Goal: Information Seeking & Learning: Check status

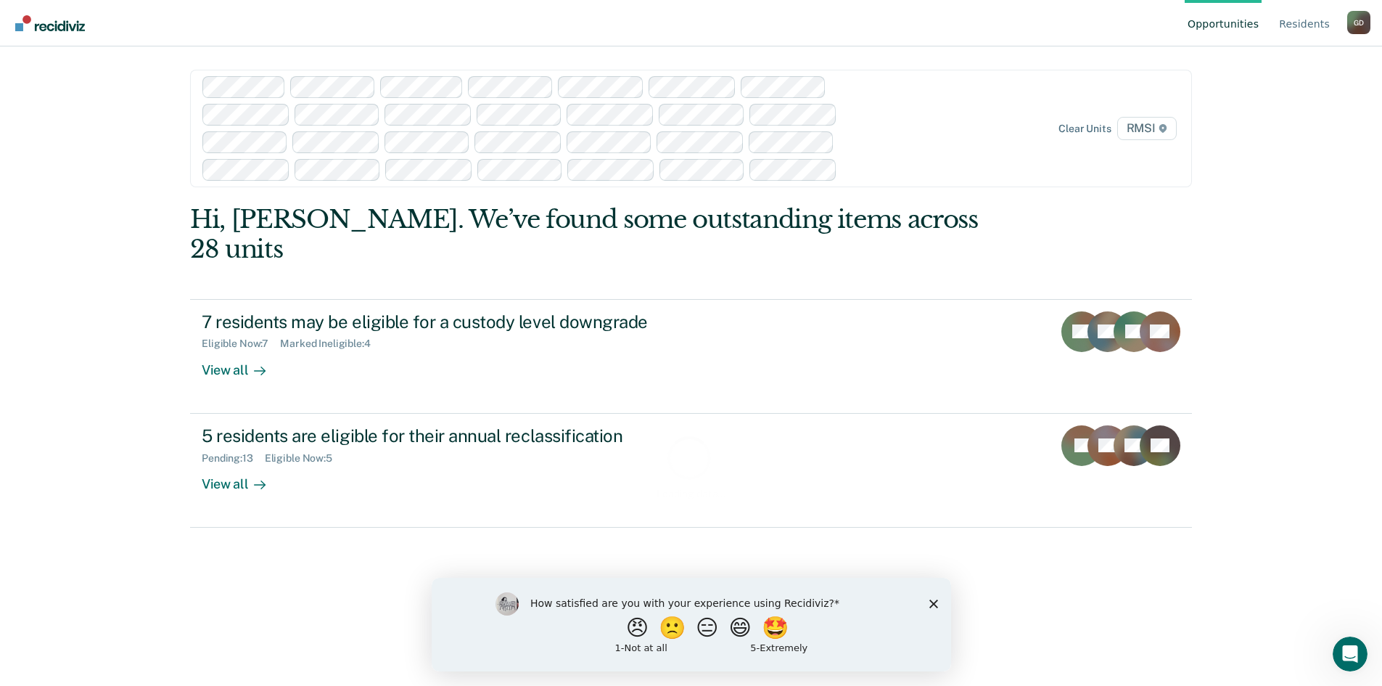
click at [935, 600] on polygon "Close survey" at bounding box center [933, 603] width 9 height 9
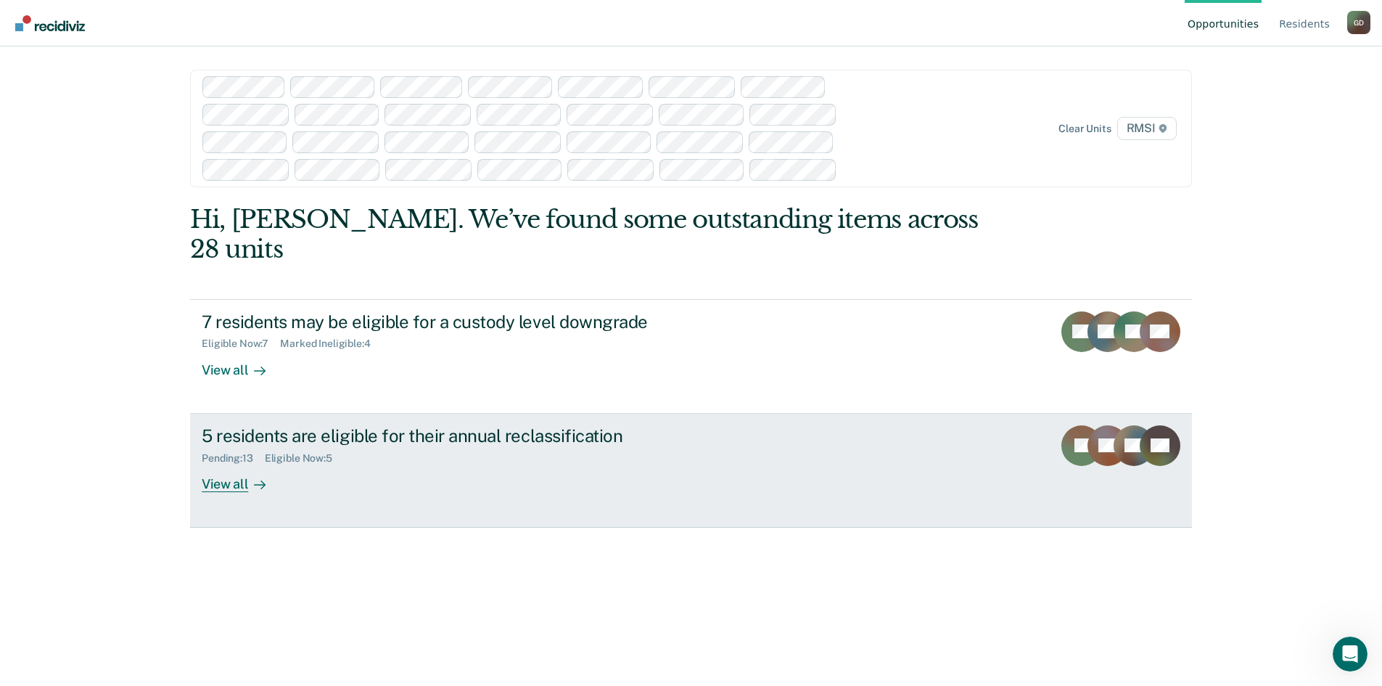
click at [220, 464] on div "View all" at bounding box center [242, 478] width 81 height 28
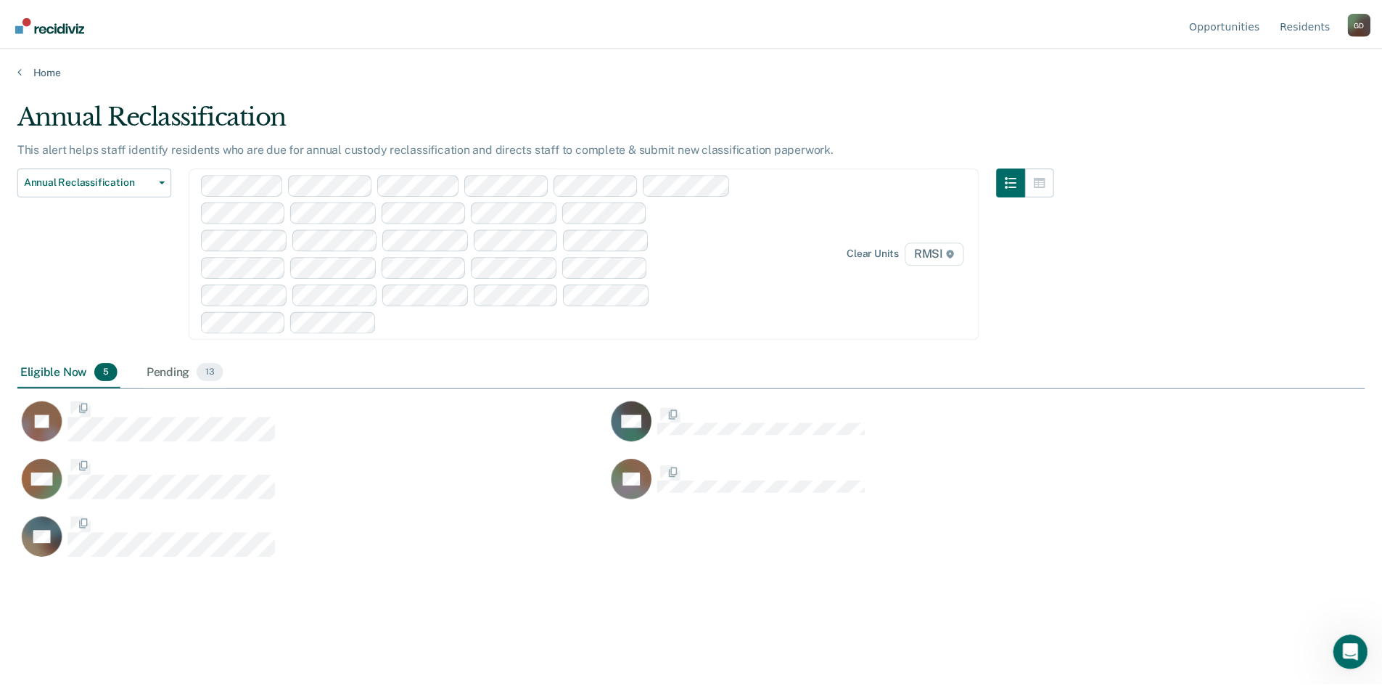
scroll to position [466, 1347]
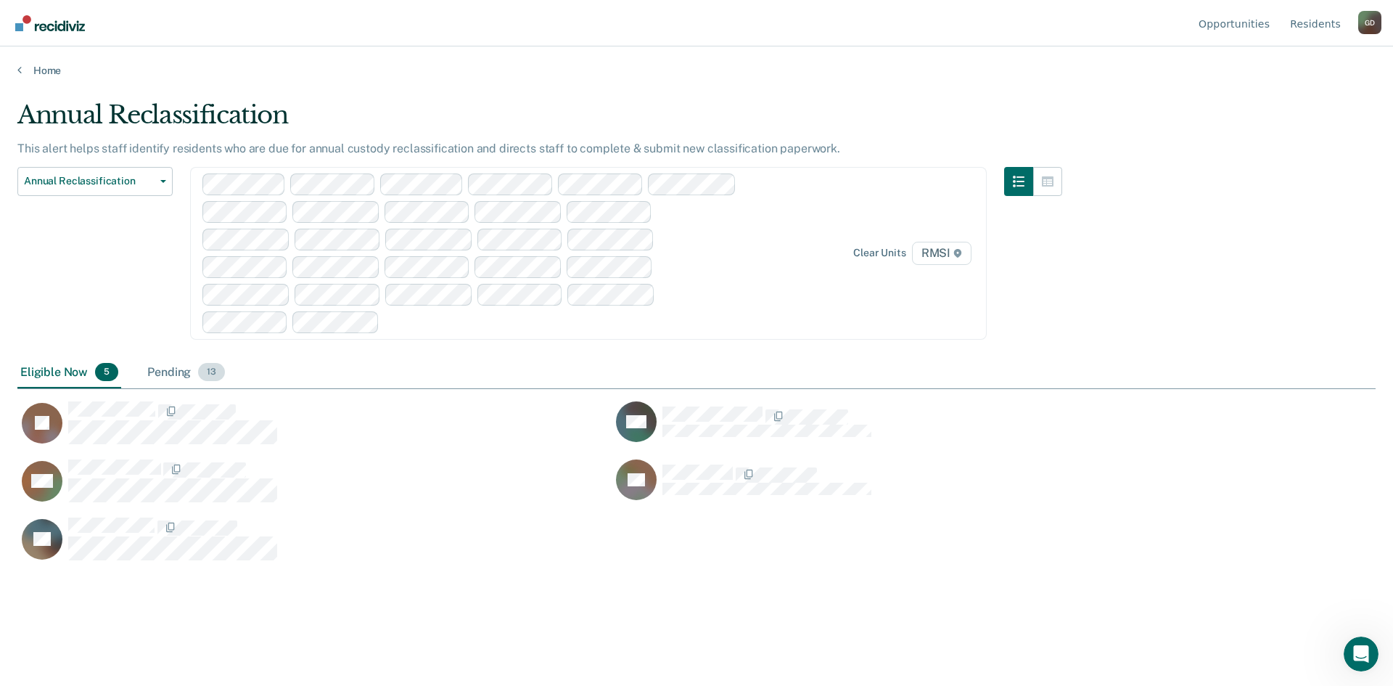
click at [184, 366] on div "Pending 13" at bounding box center [185, 373] width 83 height 32
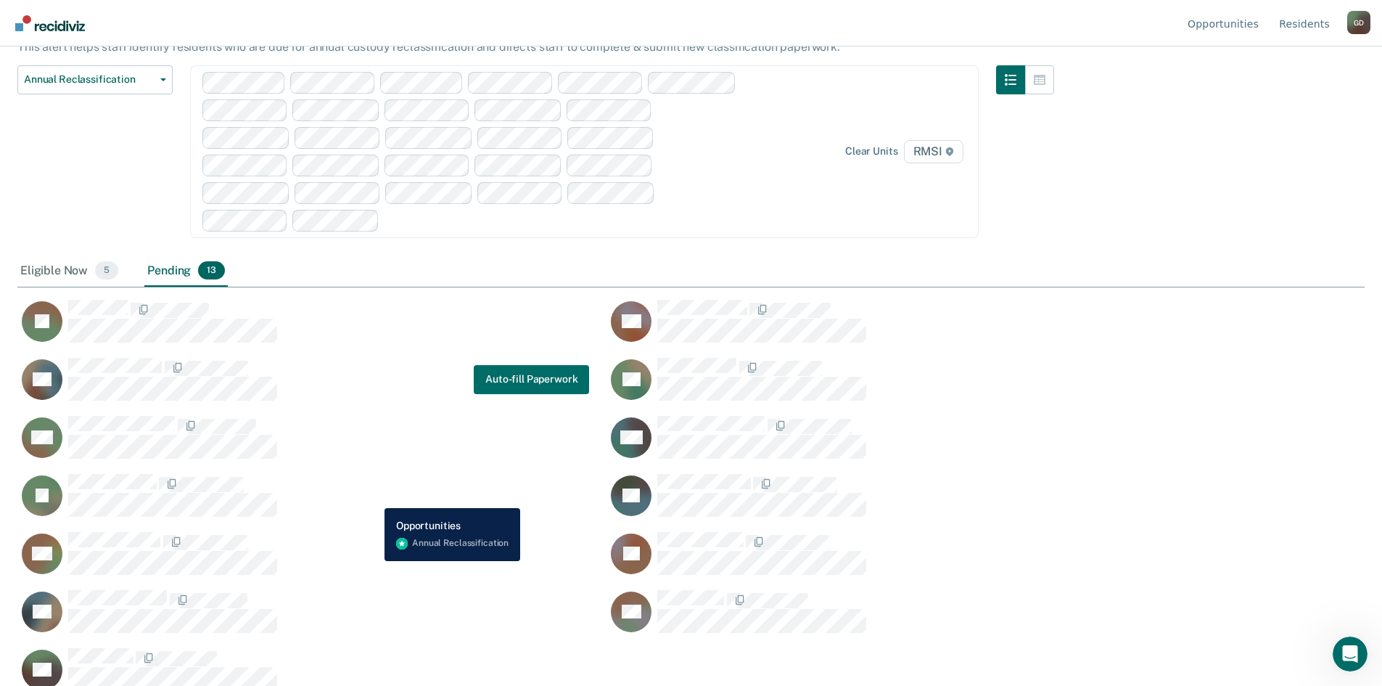
scroll to position [121, 0]
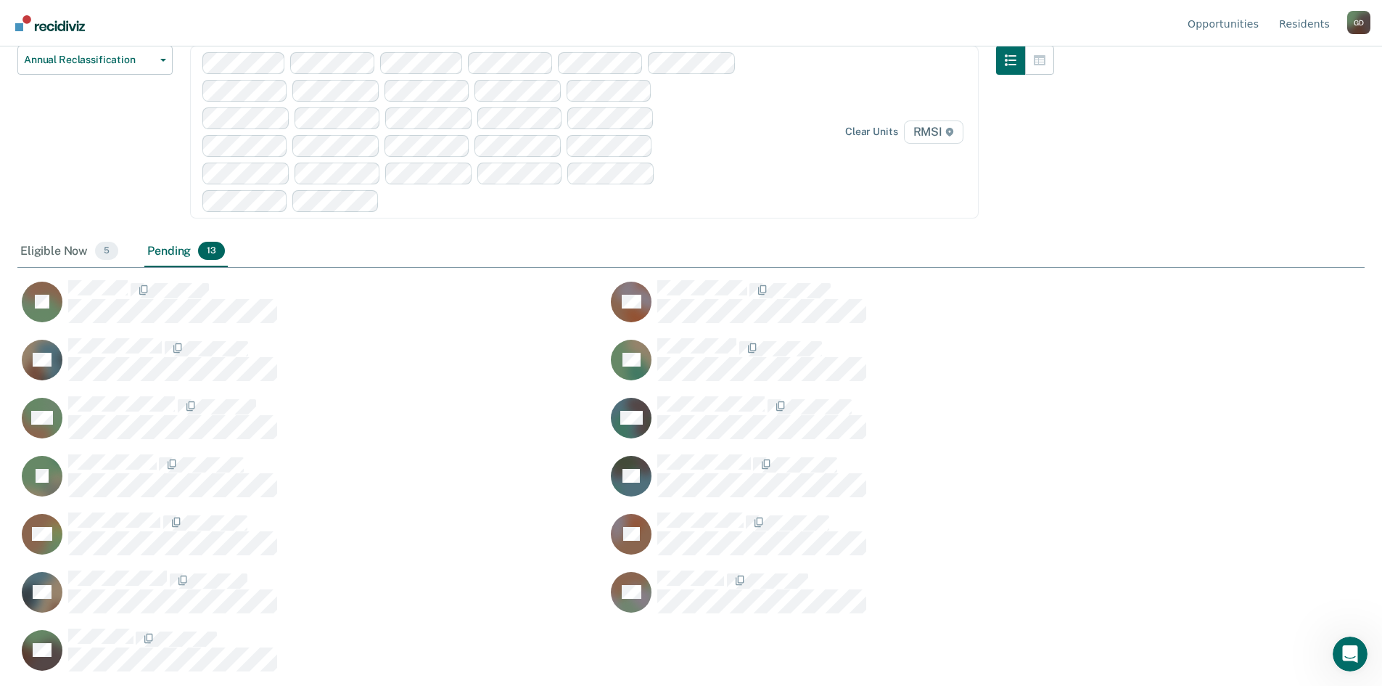
click at [54, 253] on div "Eligible Now 5" at bounding box center [69, 252] width 104 height 32
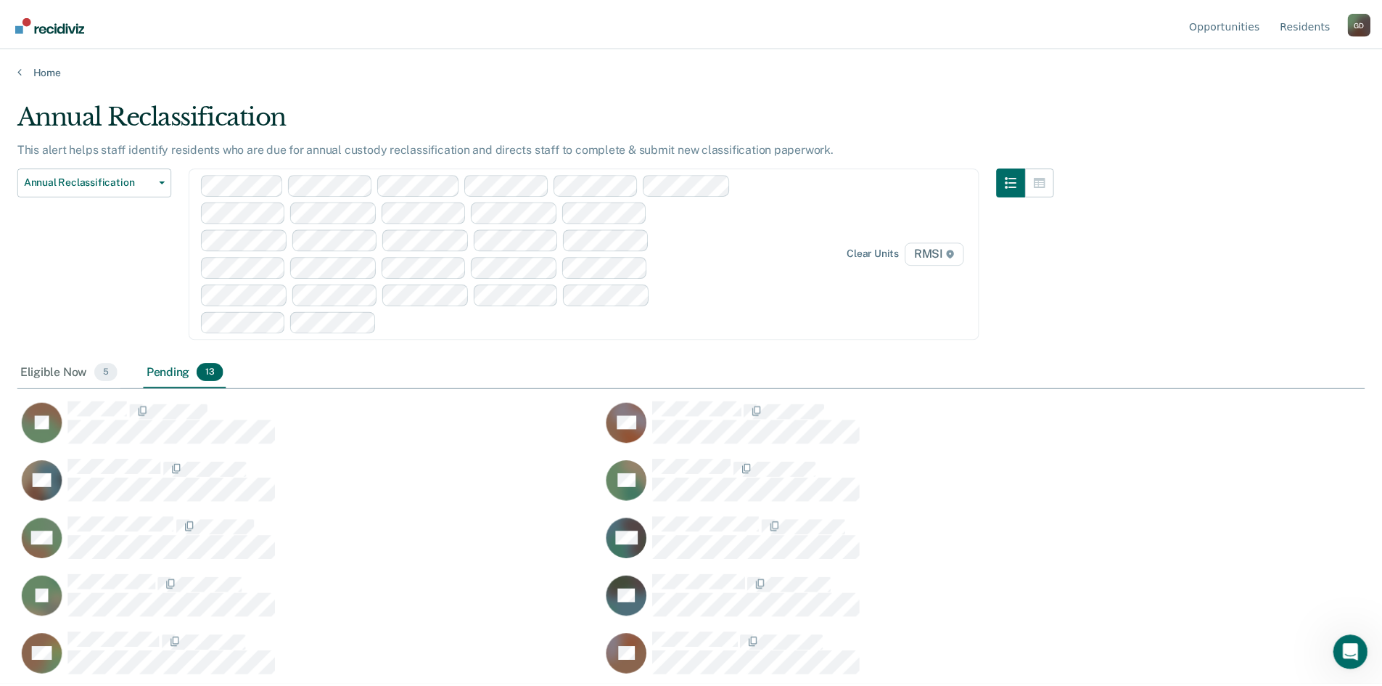
scroll to position [466, 1347]
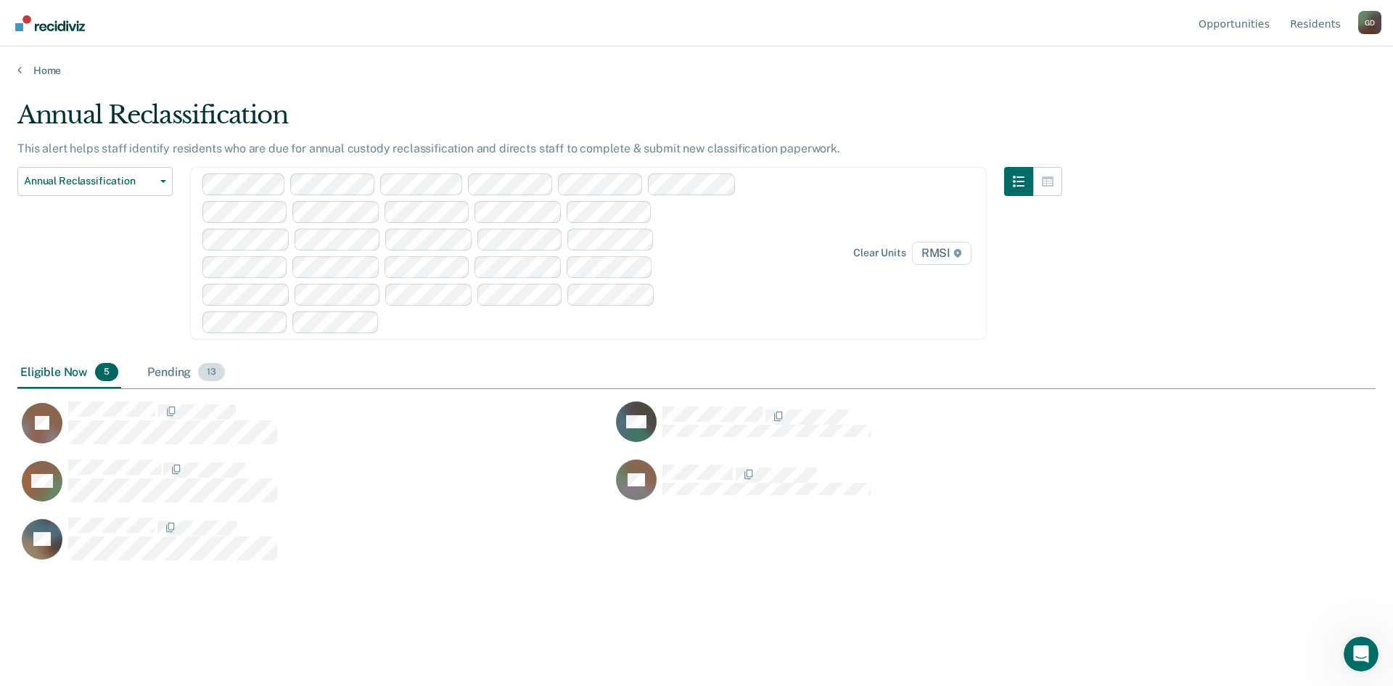
click at [164, 373] on div "Pending 13" at bounding box center [185, 373] width 83 height 32
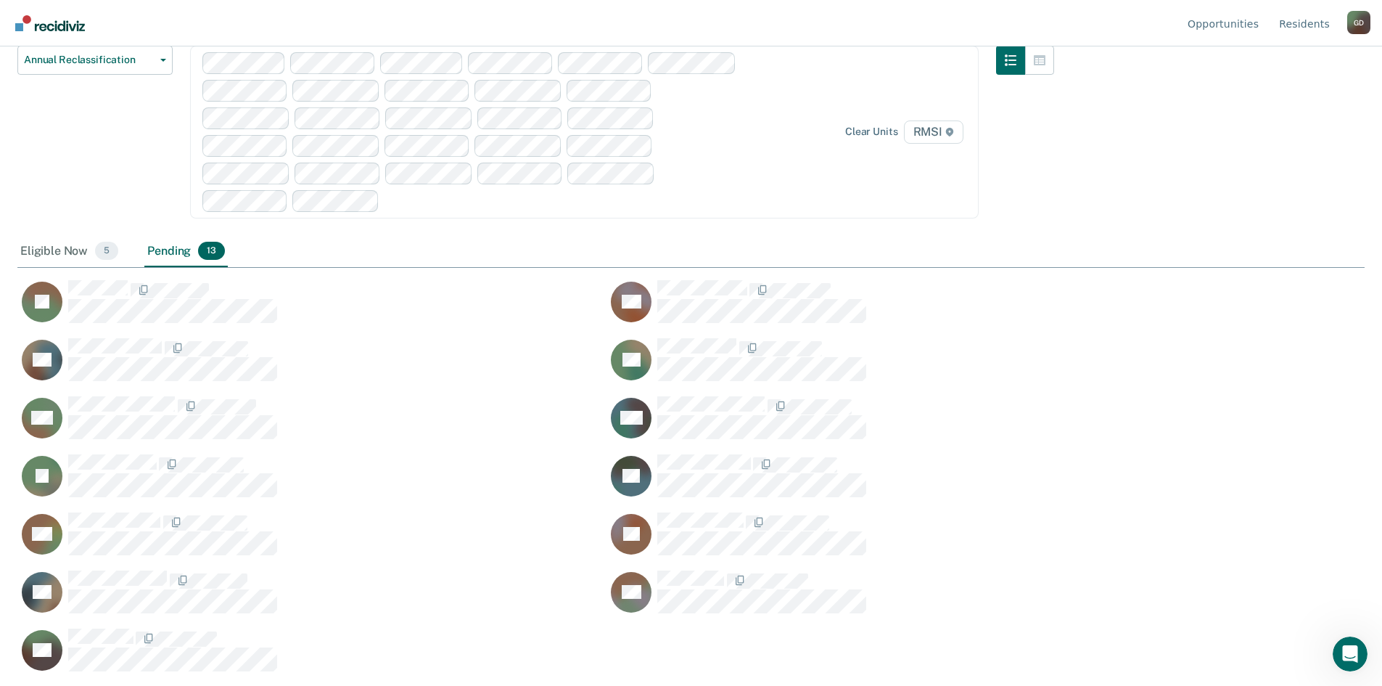
scroll to position [466, 1336]
click at [34, 244] on div "Eligible Now 5" at bounding box center [69, 252] width 104 height 32
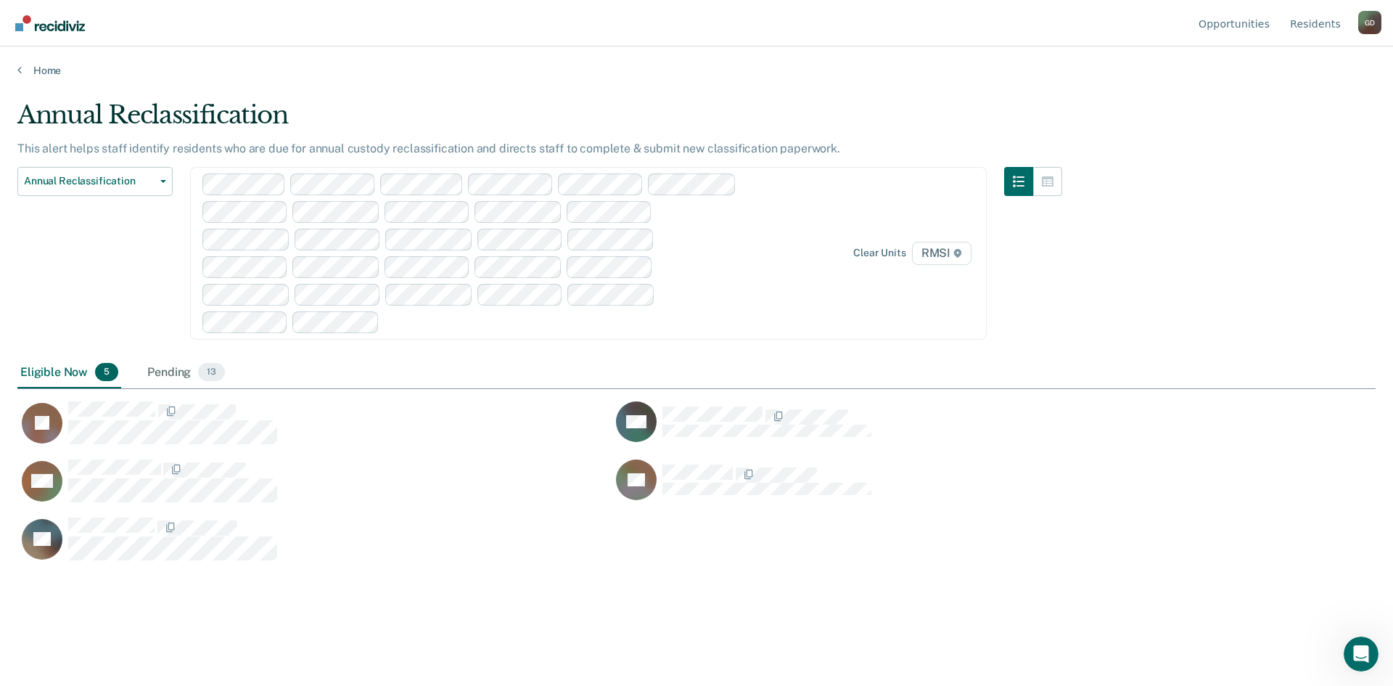
scroll to position [466, 1347]
click at [106, 184] on span "Annual Reclassification" at bounding box center [89, 181] width 131 height 12
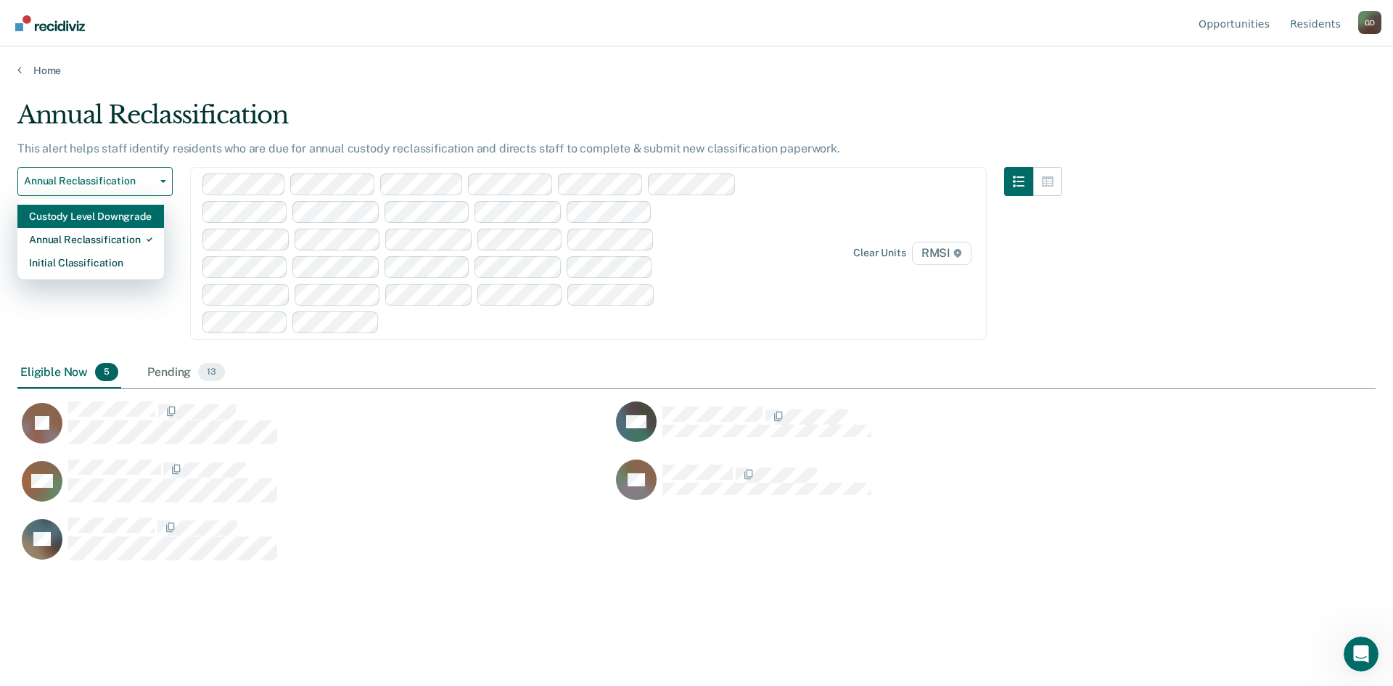
click at [112, 215] on div "Custody Level Downgrade" at bounding box center [90, 216] width 123 height 23
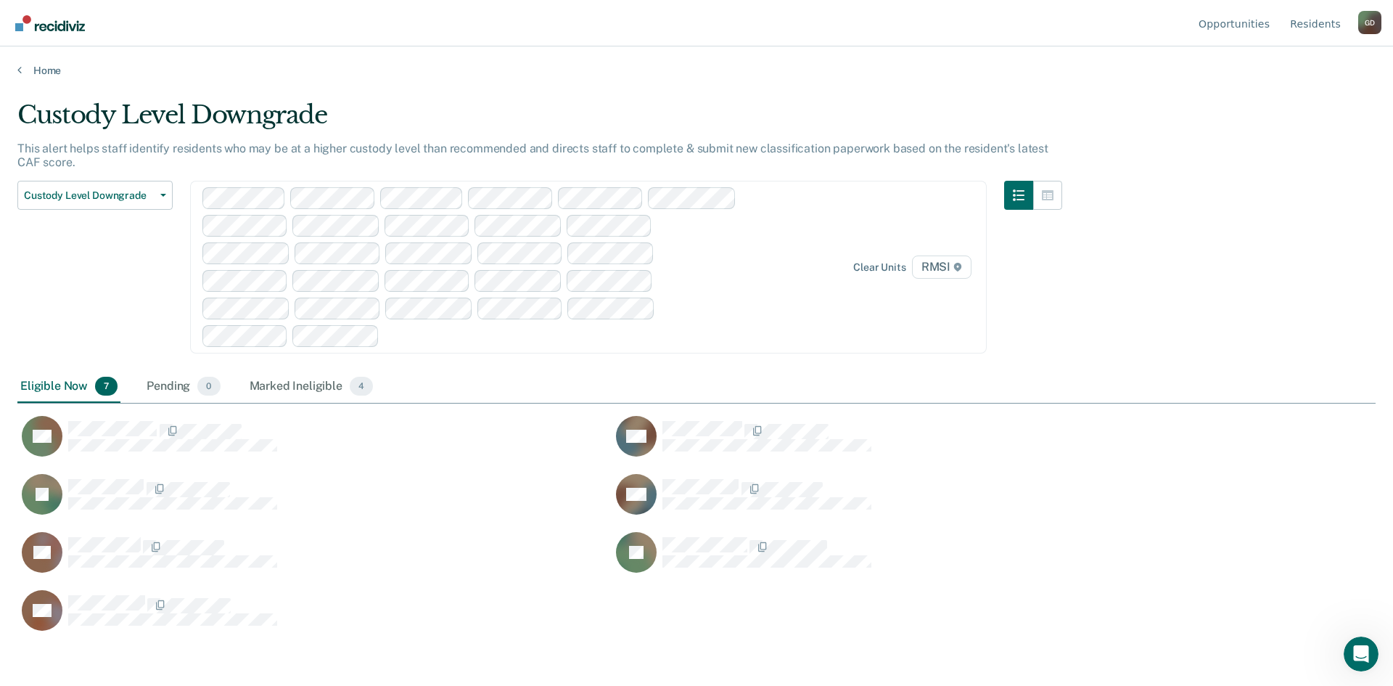
click at [38, 386] on div "Eligible Now 7" at bounding box center [68, 387] width 103 height 32
click at [335, 385] on div "Marked Ineligible 4" at bounding box center [312, 387] width 130 height 32
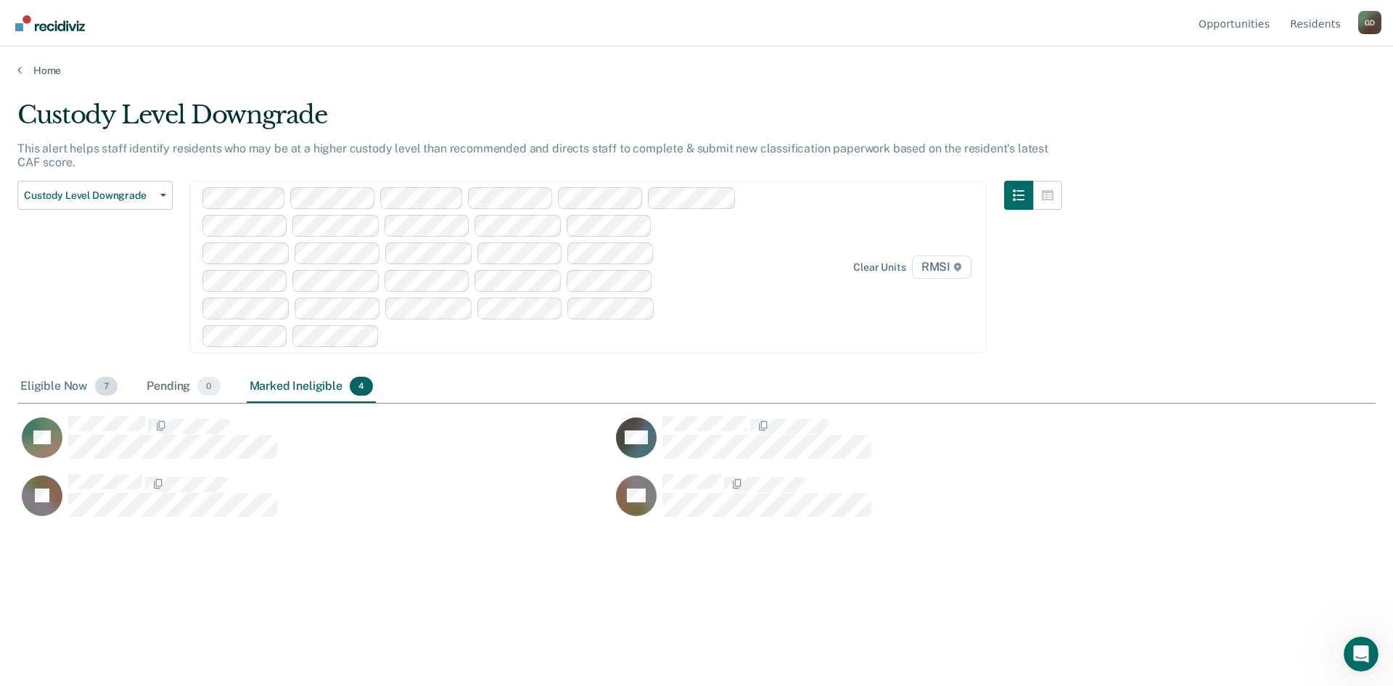
click at [45, 377] on div "Eligible Now 7" at bounding box center [68, 387] width 103 height 32
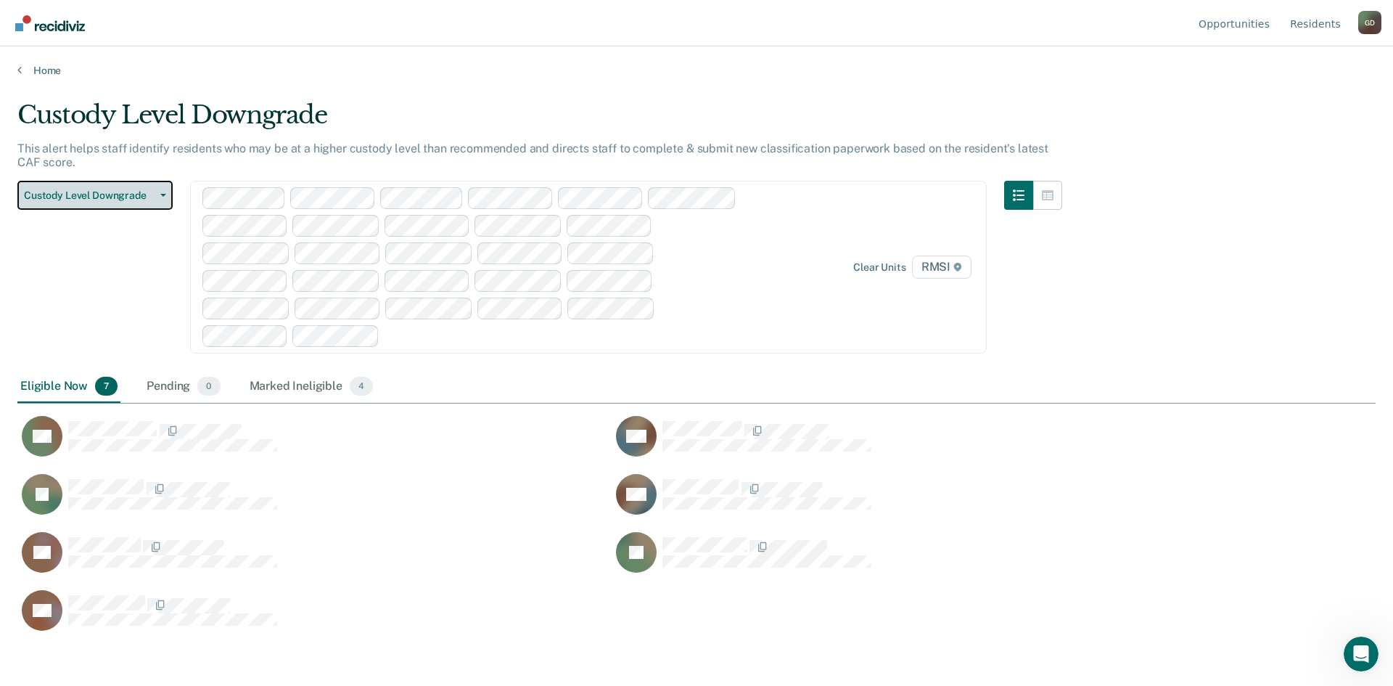
click at [64, 198] on span "Custody Level Downgrade" at bounding box center [89, 195] width 131 height 12
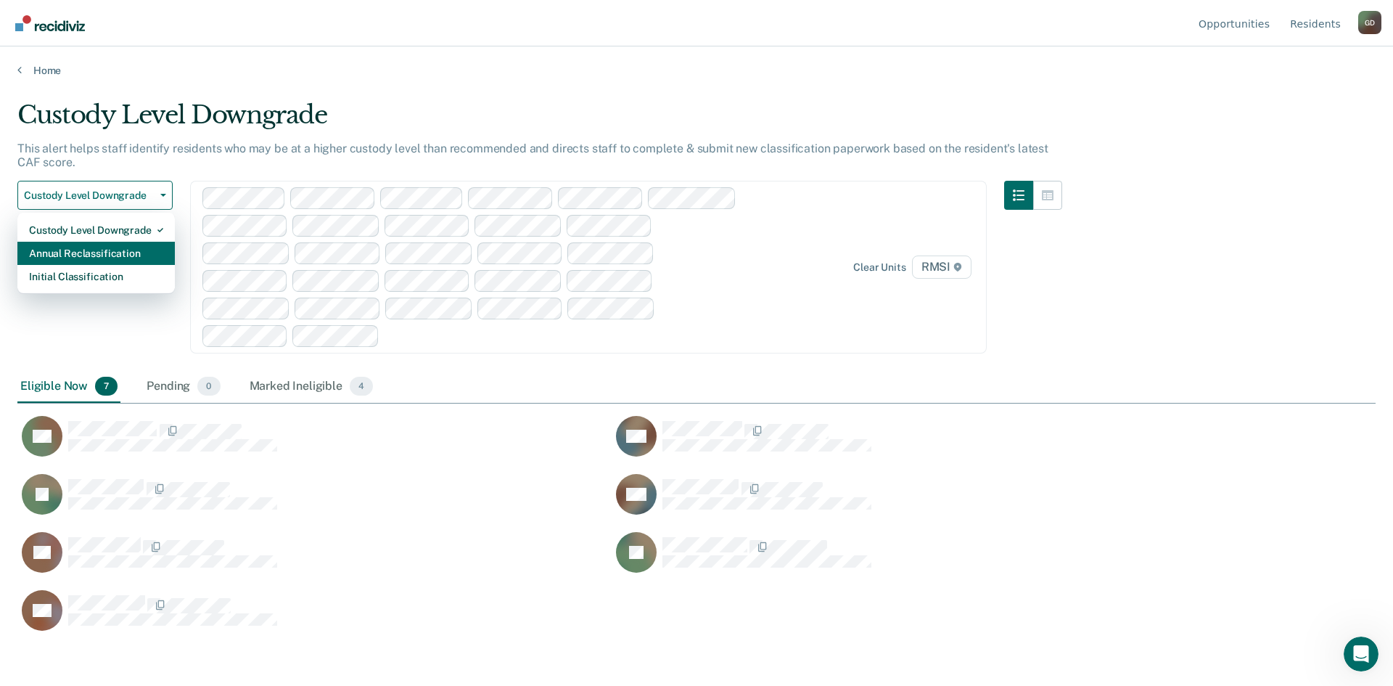
click at [71, 256] on div "Annual Reclassification" at bounding box center [96, 253] width 134 height 23
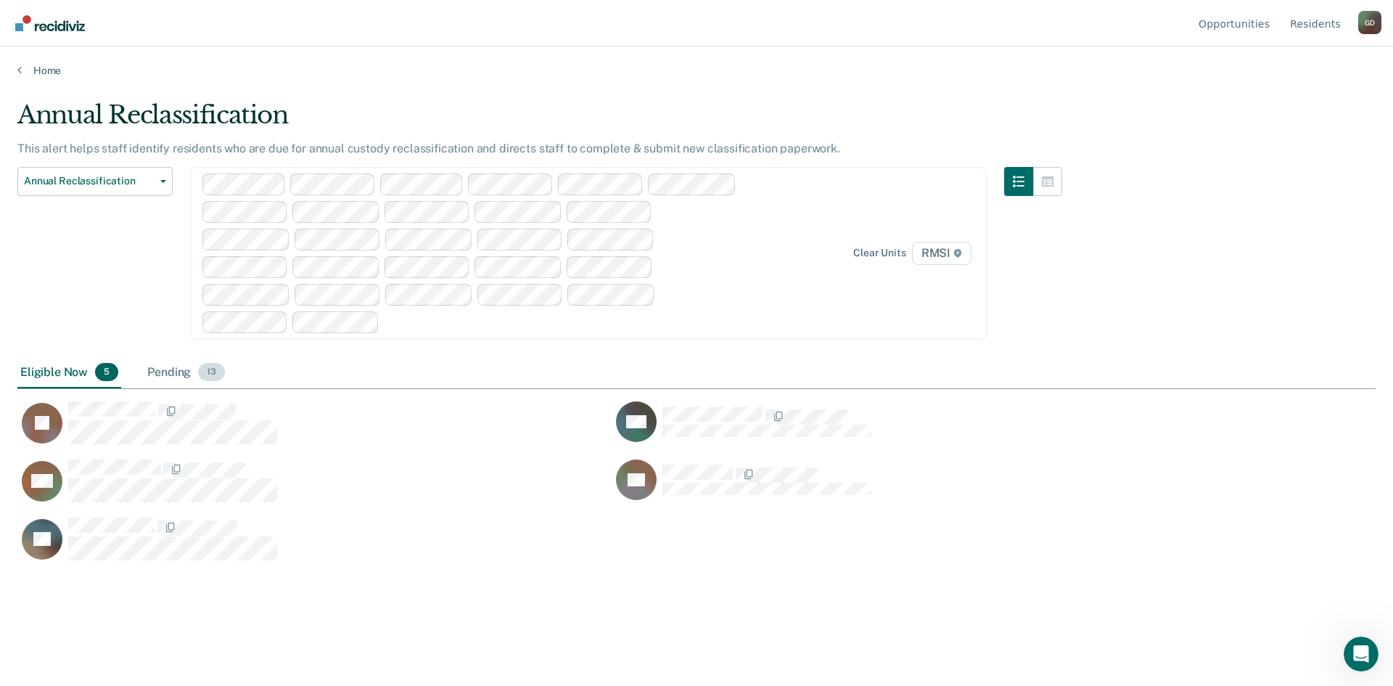
click at [181, 369] on div "Pending 13" at bounding box center [185, 373] width 83 height 32
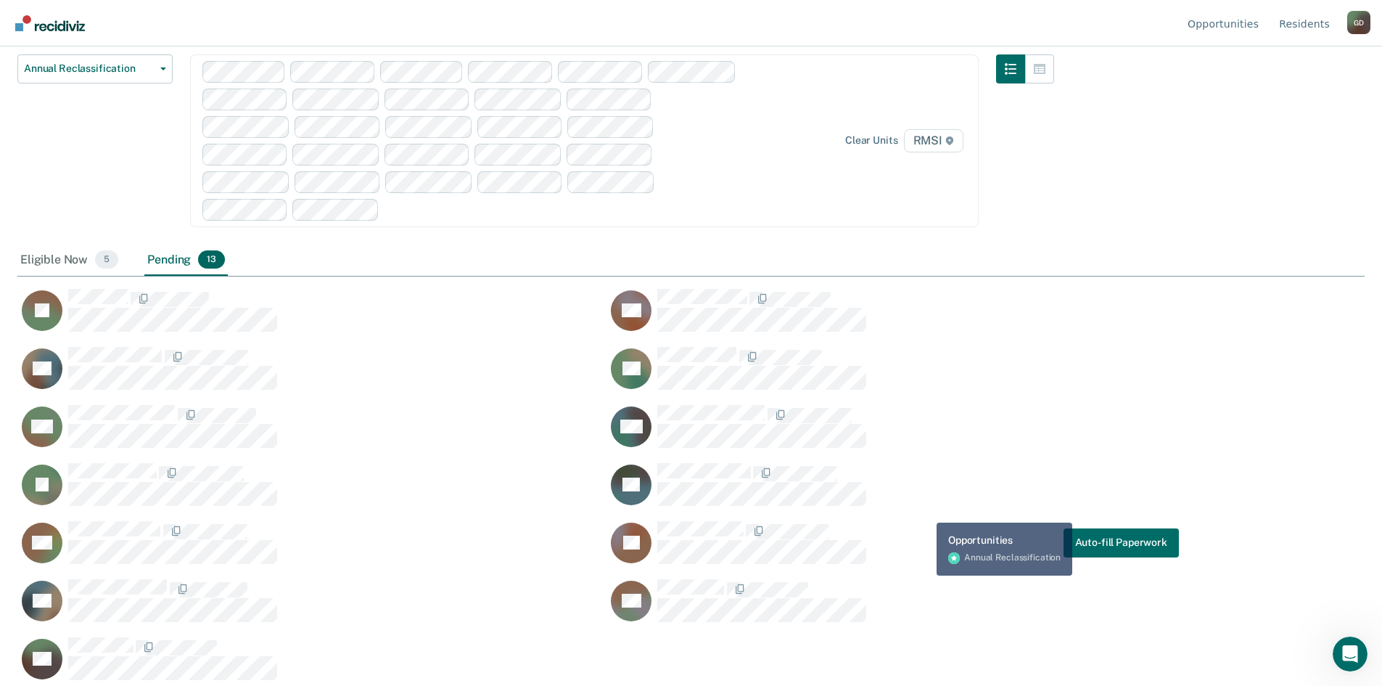
scroll to position [121, 0]
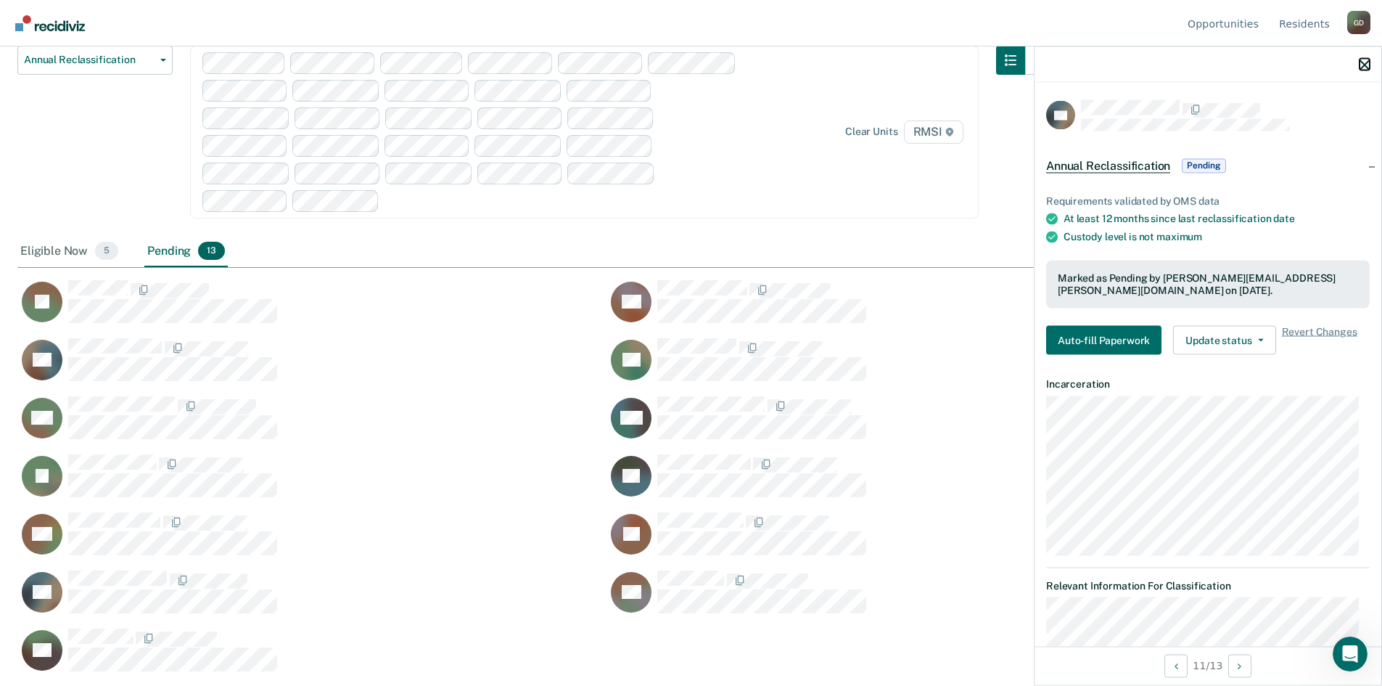
click at [1364, 65] on icon "button" at bounding box center [1365, 64] width 10 height 10
